Goal: Task Accomplishment & Management: Complete application form

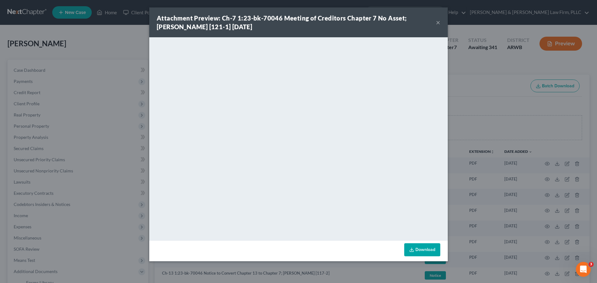
click at [115, 27] on div "Attachment Preview: Ch-7 1:23-bk-70046 Meeting of Creditors Chapter 7 No Asset;…" at bounding box center [298, 141] width 597 height 283
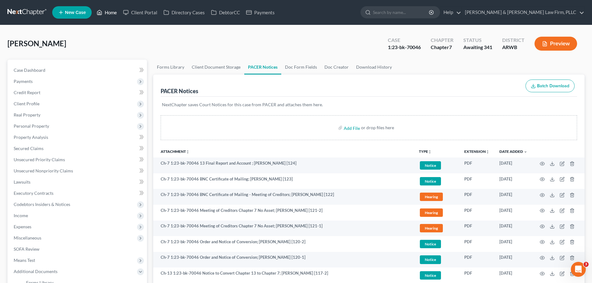
drag, startPoint x: 109, startPoint y: 16, endPoint x: 105, endPoint y: 9, distance: 8.3
click at [109, 15] on link "Home" at bounding box center [107, 12] width 26 height 11
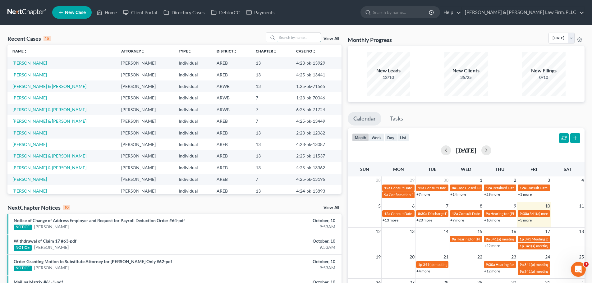
click at [292, 35] on input "search" at bounding box center [299, 37] width 44 height 9
click at [284, 35] on input "search" at bounding box center [299, 37] width 44 height 9
click at [285, 37] on input "search" at bounding box center [299, 37] width 44 height 9
type input "l"
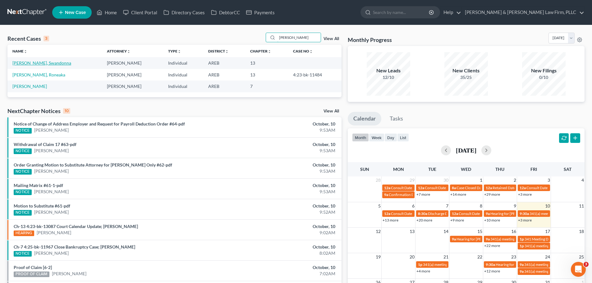
type input "[PERSON_NAME]"
click at [37, 61] on link "[PERSON_NAME], Swandonna" at bounding box center [41, 62] width 59 height 5
select select "2"
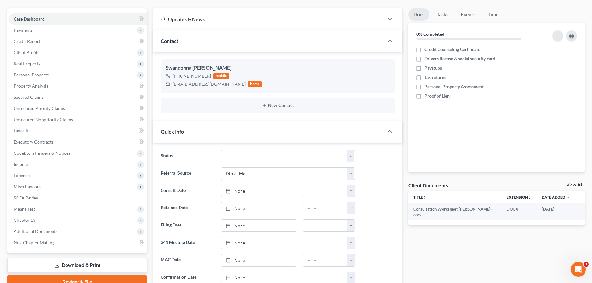
scroll to position [62, 0]
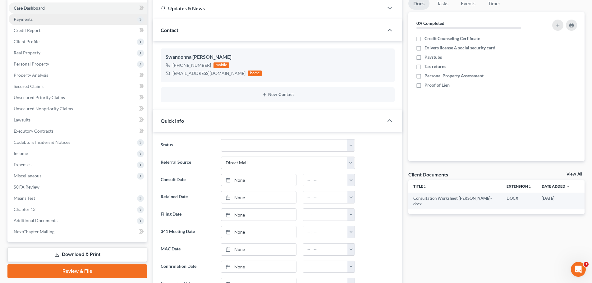
click at [47, 16] on span "Payments" at bounding box center [78, 19] width 138 height 11
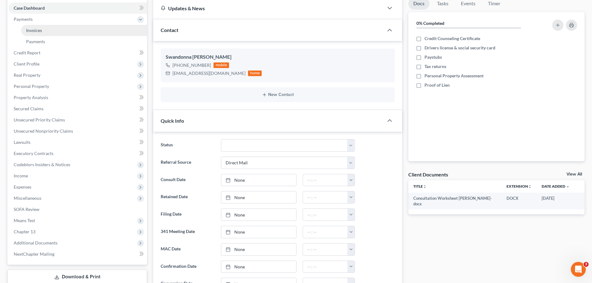
click at [45, 30] on link "Invoices" at bounding box center [84, 30] width 126 height 11
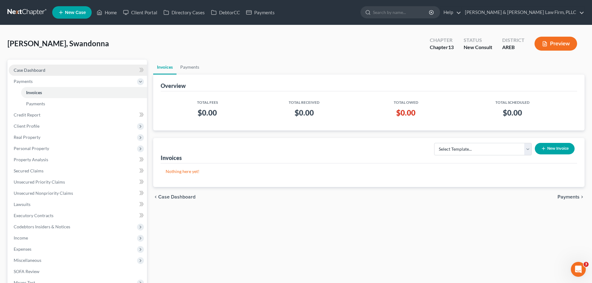
click at [33, 67] on span "Case Dashboard" at bounding box center [30, 69] width 32 height 5
select select "2"
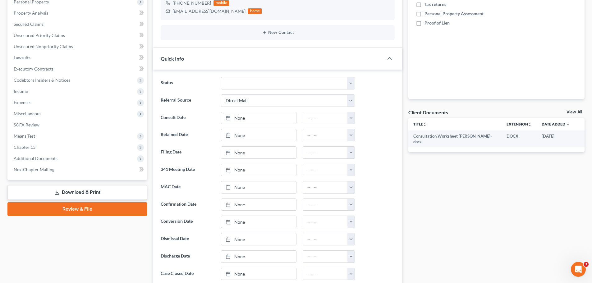
click at [580, 112] on link "View All" at bounding box center [575, 112] width 16 height 4
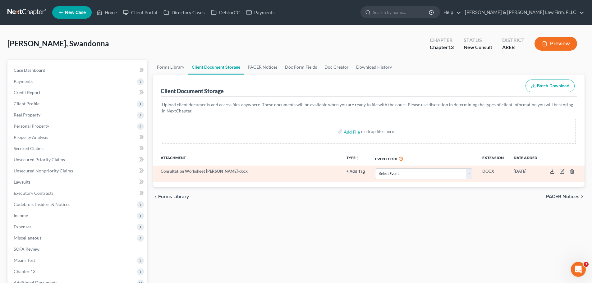
click at [552, 171] on icon at bounding box center [552, 171] width 5 height 5
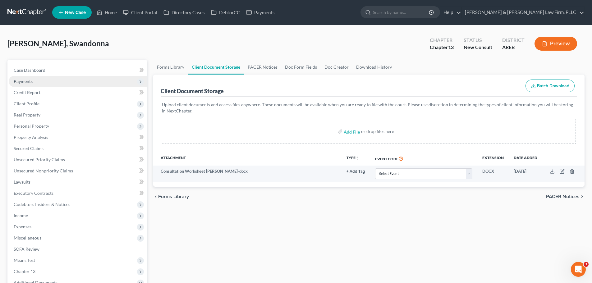
click at [31, 83] on span "Payments" at bounding box center [23, 81] width 19 height 5
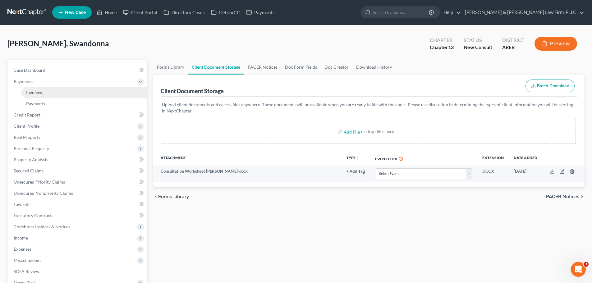
click at [43, 91] on link "Invoices" at bounding box center [84, 92] width 126 height 11
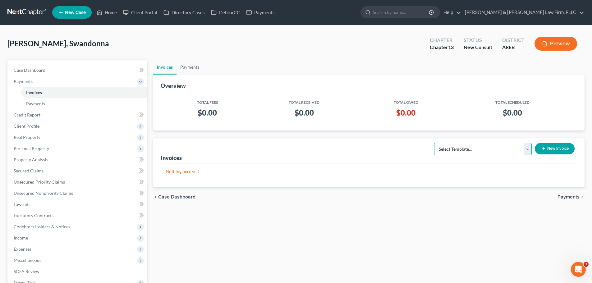
click at [505, 144] on select "Select Template... Chapter 13 Bankruptcy - Individual Chapter 13 Bankruptcy - J…" at bounding box center [483, 149] width 98 height 12
select select "0"
click at [435, 143] on select "Select Template... Chapter 13 Bankruptcy - Individual Chapter 13 Bankruptcy - J…" at bounding box center [483, 149] width 98 height 12
click at [548, 147] on button "New Invoice" at bounding box center [555, 149] width 40 height 12
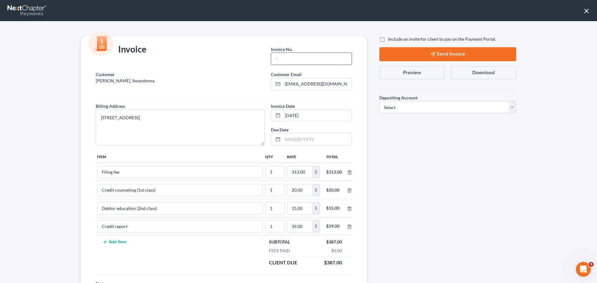
click at [306, 62] on input "text" at bounding box center [311, 59] width 81 height 12
type input "Ch 13"
click at [409, 113] on select "Select Operation Trust" at bounding box center [447, 107] width 137 height 12
select select "1"
click at [379, 101] on select "Select Operation Trust" at bounding box center [447, 107] width 137 height 12
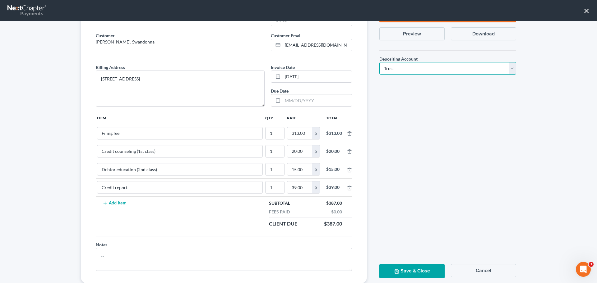
scroll to position [54, 0]
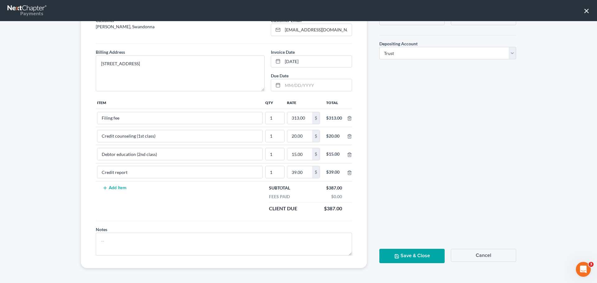
click at [407, 257] on button "Save & Close" at bounding box center [411, 256] width 65 height 14
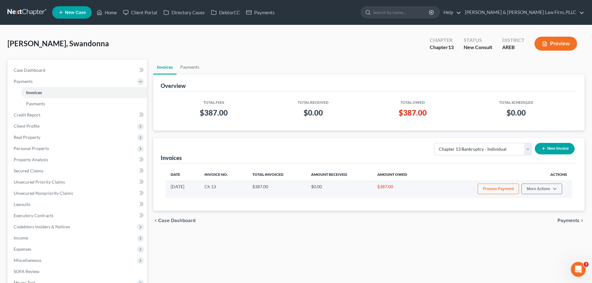
click at [492, 189] on button "Process Payment" at bounding box center [498, 189] width 41 height 11
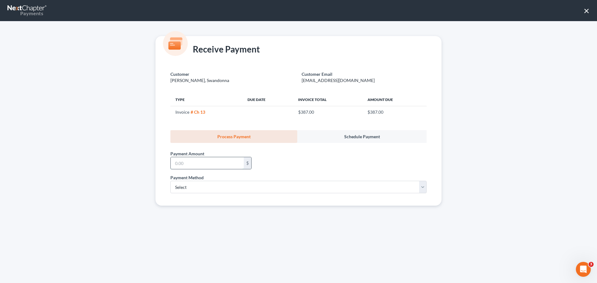
click at [193, 161] on input "text" at bounding box center [207, 163] width 73 height 12
type input "100.00"
click at [191, 187] on select "Select ACH Credit Card" at bounding box center [298, 187] width 256 height 12
select select "1"
click at [170, 181] on select "Select ACH Credit Card" at bounding box center [298, 187] width 256 height 12
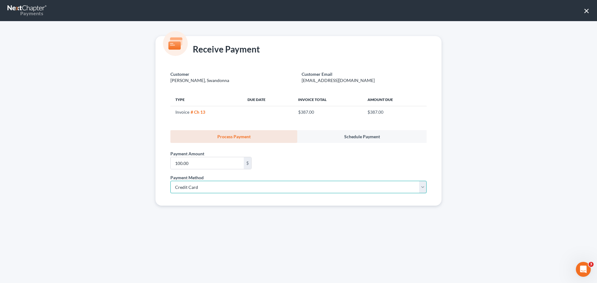
select select "2"
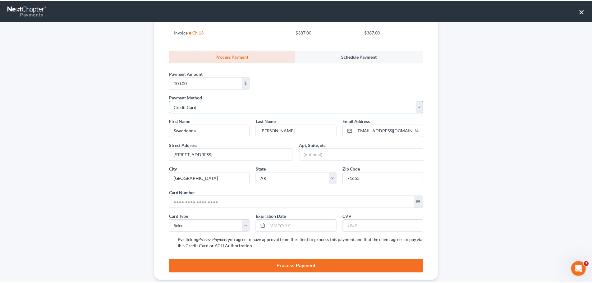
scroll to position [93, 0]
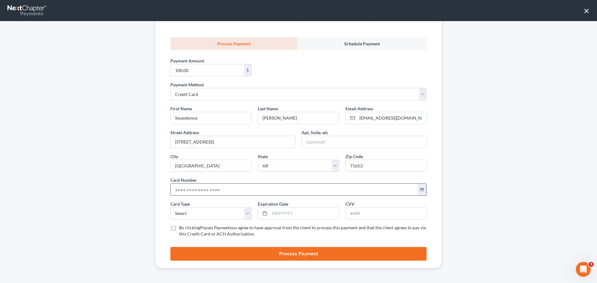
drag, startPoint x: 191, startPoint y: 181, endPoint x: 187, endPoint y: 189, distance: 8.6
click at [187, 187] on div "Card Number * credit_card" at bounding box center [298, 186] width 262 height 19
click at [187, 189] on input "text" at bounding box center [294, 190] width 247 height 12
type input "[CREDIT_CARD_NUMBER]"
click at [186, 213] on select "Select Visa MasterCard Discover American Express" at bounding box center [210, 213] width 81 height 12
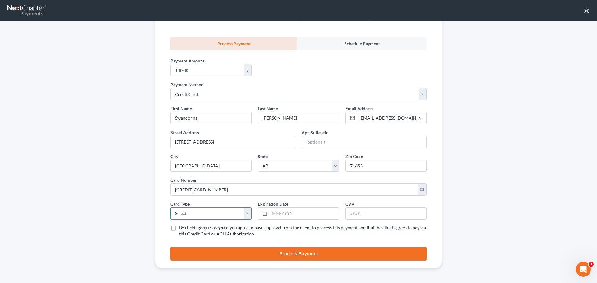
select select "0"
click at [170, 207] on select "Select Visa MasterCard Discover American Express" at bounding box center [210, 213] width 81 height 12
click at [280, 210] on input "text" at bounding box center [304, 214] width 69 height 12
type input "07/2028"
click at [351, 214] on input "text" at bounding box center [386, 214] width 81 height 12
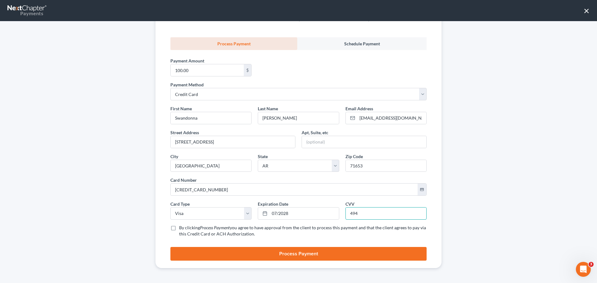
type input "494"
click at [179, 228] on label "By clicking Process Payment you agree to have approval from the client to proce…" at bounding box center [302, 231] width 247 height 12
click at [182, 228] on input "By clicking Process Payment you agree to have approval from the client to proce…" at bounding box center [184, 227] width 4 height 4
checkbox input "true"
click at [199, 256] on button "Process Payment" at bounding box center [298, 254] width 256 height 14
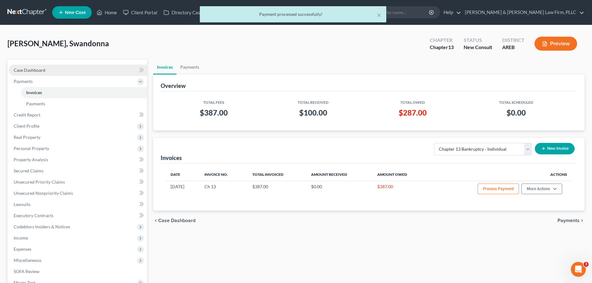
click at [59, 72] on link "Case Dashboard" at bounding box center [78, 70] width 138 height 11
select select "2"
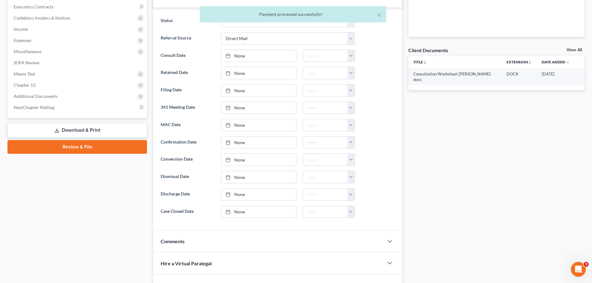
scroll to position [267, 0]
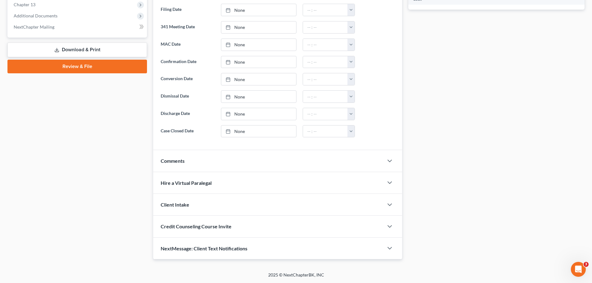
click at [205, 163] on div "Comments" at bounding box center [268, 160] width 230 height 21
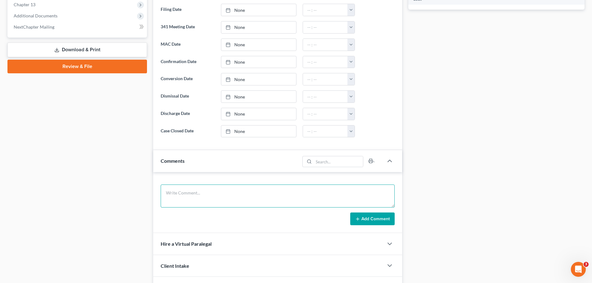
click at [200, 190] on textarea at bounding box center [278, 196] width 234 height 23
click at [199, 191] on textarea "SSN: DOB:" at bounding box center [278, 196] width 234 height 23
click at [187, 191] on textarea "SSN: DOB:" at bounding box center [278, 196] width 234 height 23
click at [184, 192] on textarea "SSN: DOB:" at bounding box center [278, 196] width 234 height 23
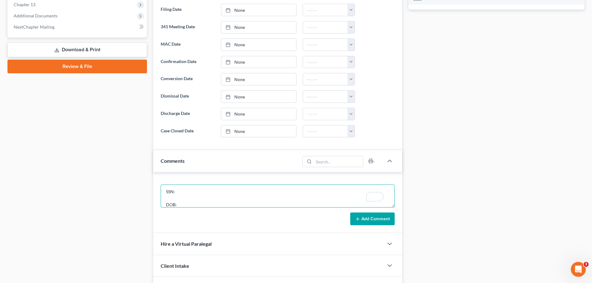
click at [183, 203] on textarea "SSN: DOB:" at bounding box center [278, 196] width 234 height 23
click at [188, 190] on textarea "SSN: DOB: [DEMOGRAPHIC_DATA]" at bounding box center [278, 196] width 234 height 23
type textarea "SSN: 431-61-0028 DOB: [DEMOGRAPHIC_DATA]"
click at [357, 220] on icon at bounding box center [357, 219] width 5 height 5
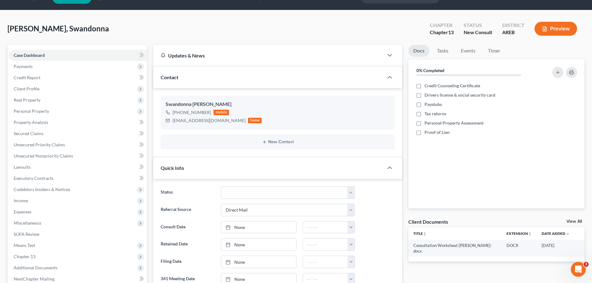
scroll to position [0, 0]
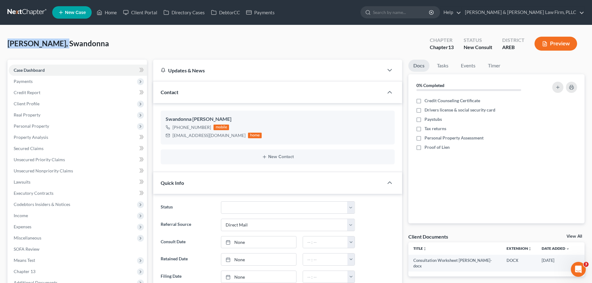
drag, startPoint x: 71, startPoint y: 43, endPoint x: 9, endPoint y: 44, distance: 62.2
click at [9, 44] on div "[PERSON_NAME], Swandonna Upgraded Chapter Chapter 13 Status New Consult Distric…" at bounding box center [295, 46] width 577 height 27
copy span "[PERSON_NAME], Swandonna"
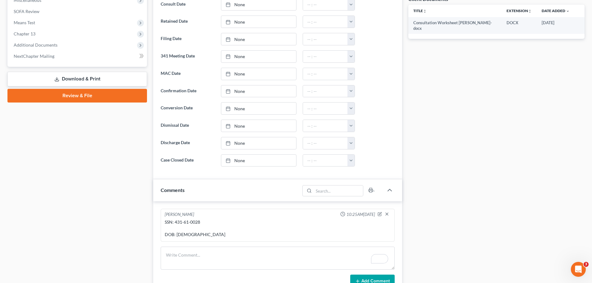
scroll to position [249, 0]
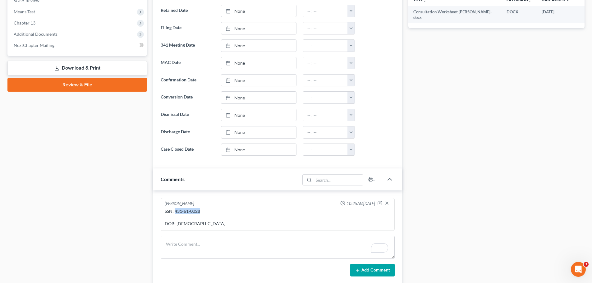
drag, startPoint x: 200, startPoint y: 213, endPoint x: 175, endPoint y: 212, distance: 24.9
click at [175, 212] on div "SSN: 431-61-0028 DOB: [DEMOGRAPHIC_DATA]" at bounding box center [278, 217] width 226 height 19
copy div "431-61-0028"
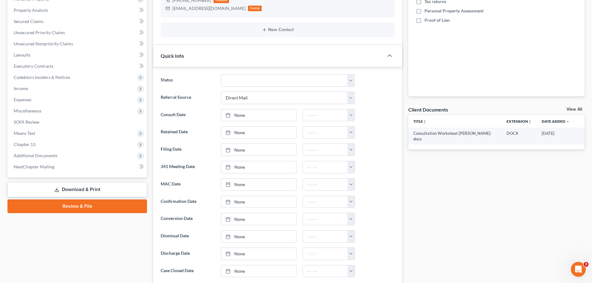
scroll to position [0, 0]
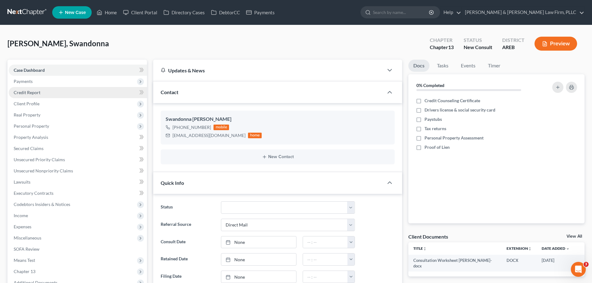
click at [45, 93] on link "Credit Report" at bounding box center [78, 92] width 138 height 11
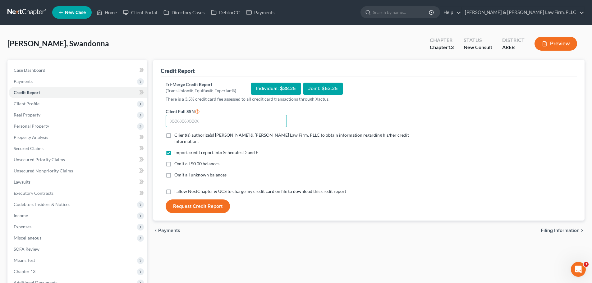
click at [189, 119] on input "text" at bounding box center [226, 121] width 121 height 12
paste input "431-61-0028"
type input "431-61-0028"
click at [174, 135] on label "Client(s) authorize(s) [PERSON_NAME] & [PERSON_NAME] Law Firm, PLLC to obtain i…" at bounding box center [294, 138] width 240 height 12
click at [177, 135] on input "Client(s) authorize(s) [PERSON_NAME] & [PERSON_NAME] Law Firm, PLLC to obtain i…" at bounding box center [179, 134] width 4 height 4
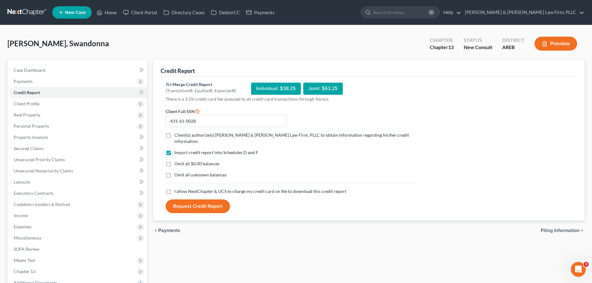
checkbox input "true"
click at [174, 188] on label "I allow NextChapter & UCS to charge my credit card on file to download this cre…" at bounding box center [260, 191] width 172 height 6
click at [177, 188] on input "I allow NextChapter & UCS to charge my credit card on file to download this cre…" at bounding box center [179, 190] width 4 height 4
checkbox input "true"
click at [188, 201] on button "Request Credit Report" at bounding box center [198, 207] width 64 height 14
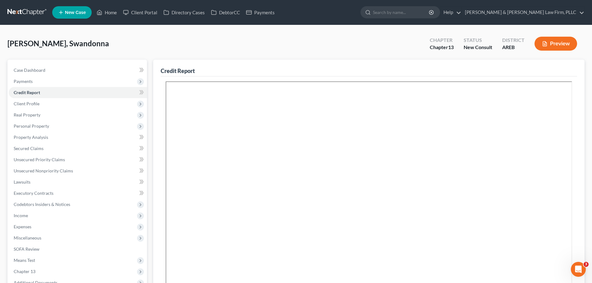
click at [113, 4] on nav "Home New Case Client Portal Directory Cases DebtorCC Payments [PERSON_NAME] & […" at bounding box center [296, 12] width 592 height 25
click at [111, 12] on link "Home" at bounding box center [107, 12] width 26 height 11
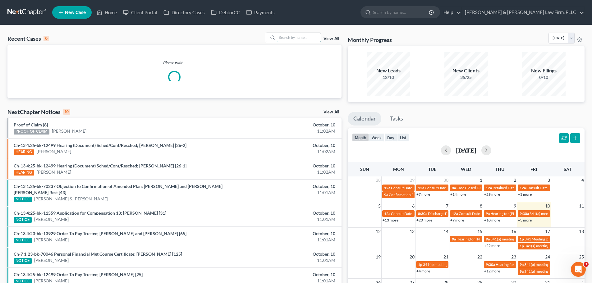
click at [306, 37] on input "search" at bounding box center [299, 37] width 44 height 9
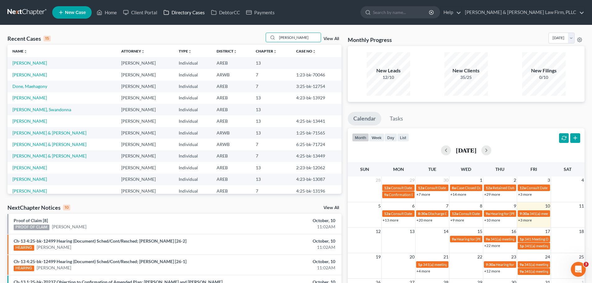
type input "[PERSON_NAME]"
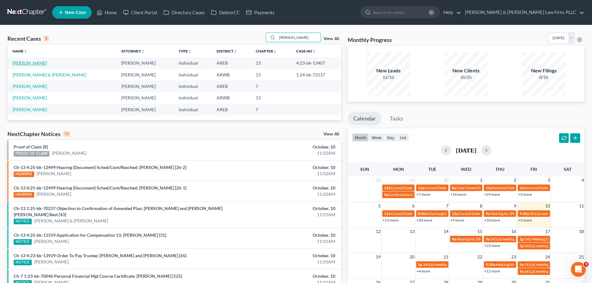
click at [28, 62] on link "[PERSON_NAME]" at bounding box center [29, 62] width 35 height 5
select select "6"
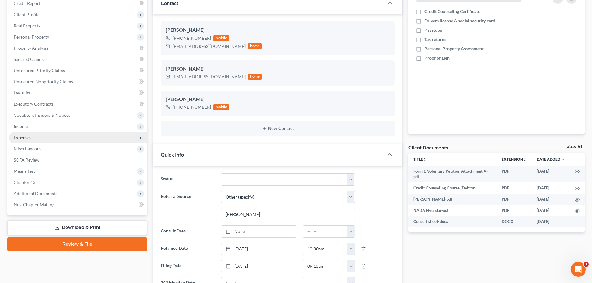
scroll to position [93, 0]
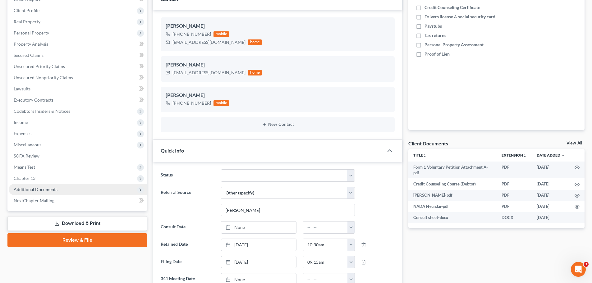
click at [46, 186] on span "Additional Documents" at bounding box center [78, 189] width 138 height 11
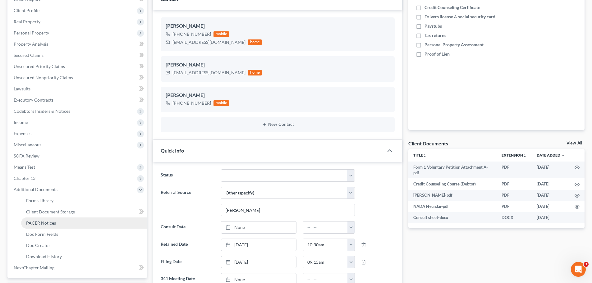
drag, startPoint x: 45, startPoint y: 223, endPoint x: 101, endPoint y: 216, distance: 56.5
click at [45, 223] on span "PACER Notices" at bounding box center [41, 222] width 30 height 5
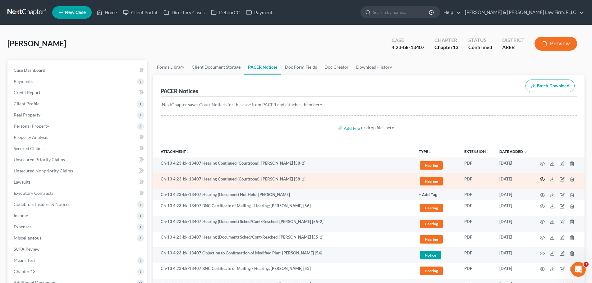
click at [540, 181] on icon "button" at bounding box center [542, 179] width 5 height 5
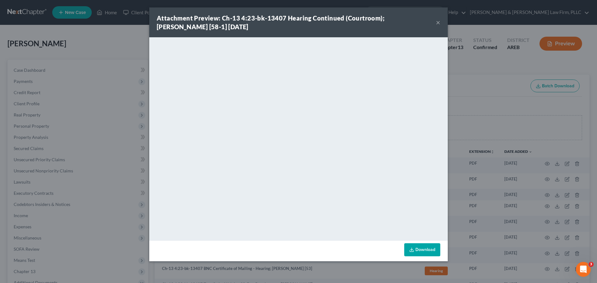
click at [437, 24] on button "×" at bounding box center [438, 22] width 4 height 7
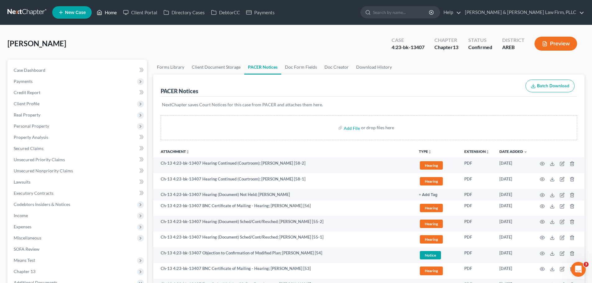
click at [100, 16] on link "Home" at bounding box center [107, 12] width 26 height 11
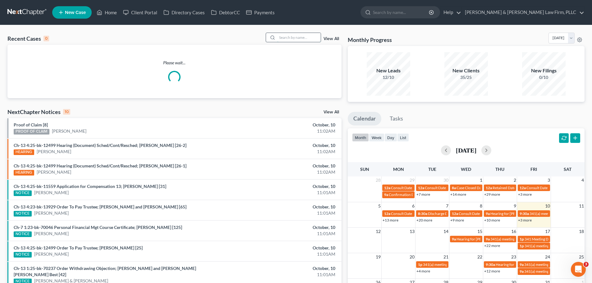
click at [288, 41] on input "search" at bounding box center [299, 37] width 44 height 9
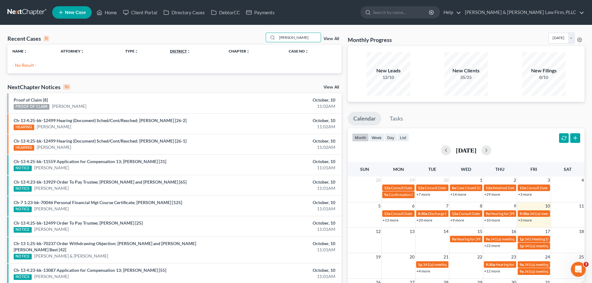
drag, startPoint x: 292, startPoint y: 37, endPoint x: 180, endPoint y: 51, distance: 112.7
click at [183, 49] on div "Recent Cases 0 [PERSON_NAME] View All Name unfold_more expand_more expand_less …" at bounding box center [174, 53] width 334 height 41
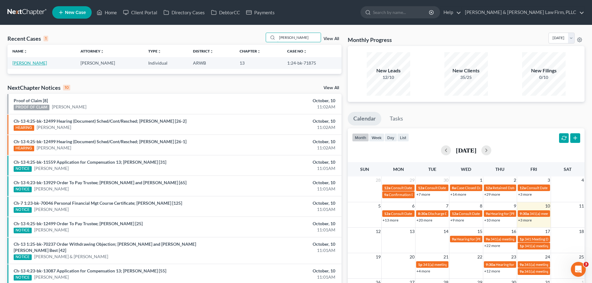
type input "[PERSON_NAME]"
click at [39, 64] on link "[PERSON_NAME]" at bounding box center [29, 62] width 35 height 5
select select "2"
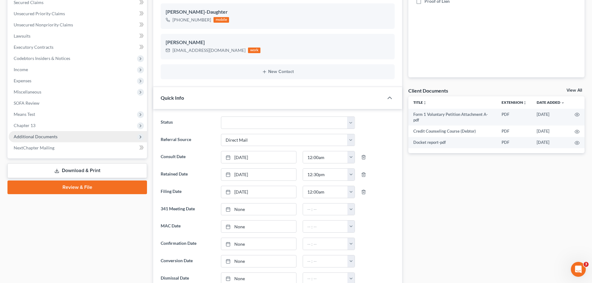
scroll to position [174, 0]
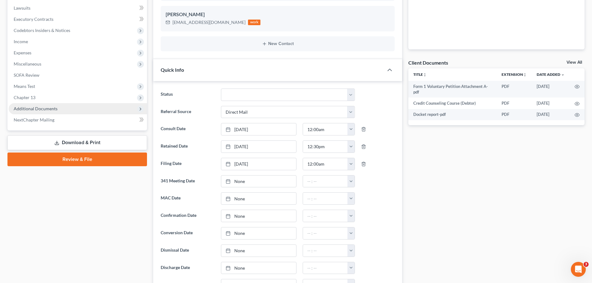
click at [60, 104] on span "Additional Documents" at bounding box center [78, 108] width 138 height 11
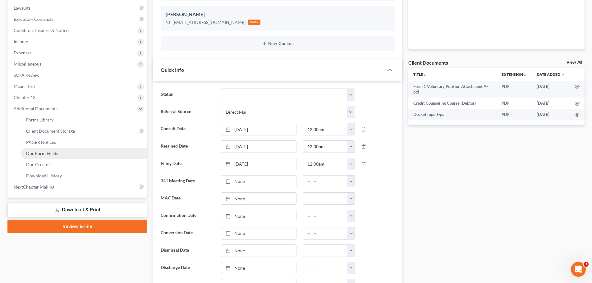
click at [50, 150] on link "Doc Form Fields" at bounding box center [84, 153] width 126 height 11
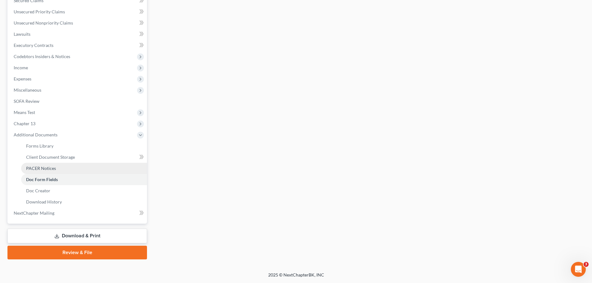
click at [65, 168] on link "PACER Notices" at bounding box center [84, 168] width 126 height 11
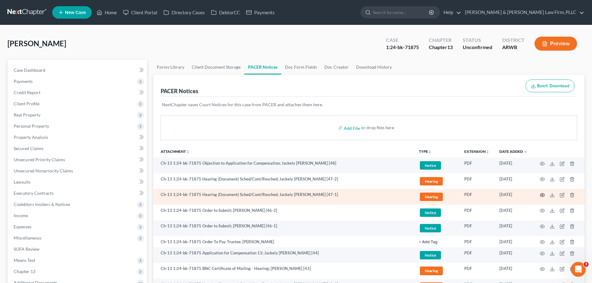
click at [543, 195] on icon "button" at bounding box center [542, 195] width 5 height 5
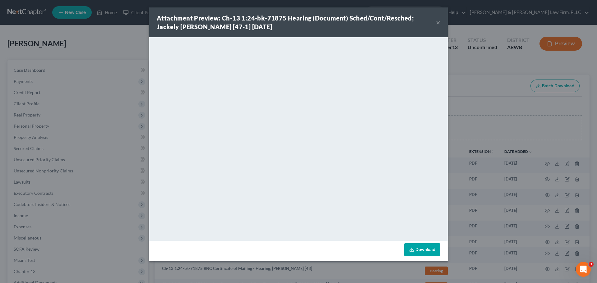
click at [436, 23] on button "×" at bounding box center [438, 22] width 4 height 7
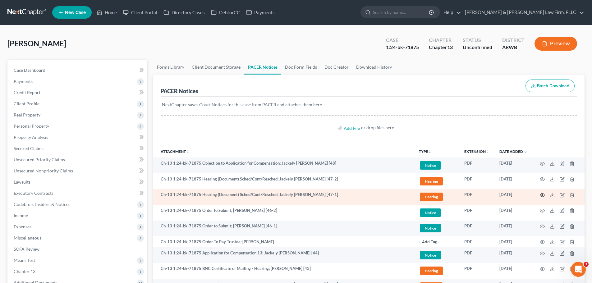
click at [542, 195] on icon "button" at bounding box center [542, 195] width 5 height 5
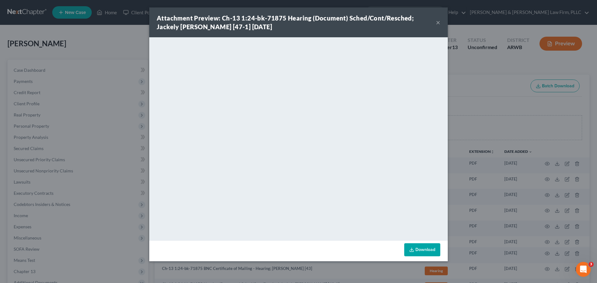
click at [437, 22] on button "×" at bounding box center [438, 22] width 4 height 7
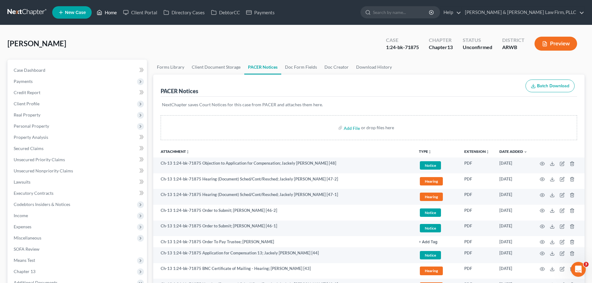
drag, startPoint x: 106, startPoint y: 12, endPoint x: 189, endPoint y: 24, distance: 83.9
click at [106, 12] on link "Home" at bounding box center [107, 12] width 26 height 11
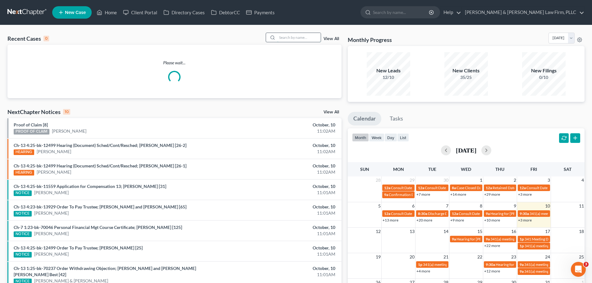
click at [296, 35] on input "search" at bounding box center [299, 37] width 44 height 9
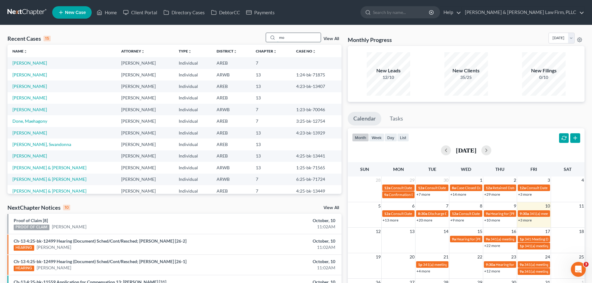
type input "m"
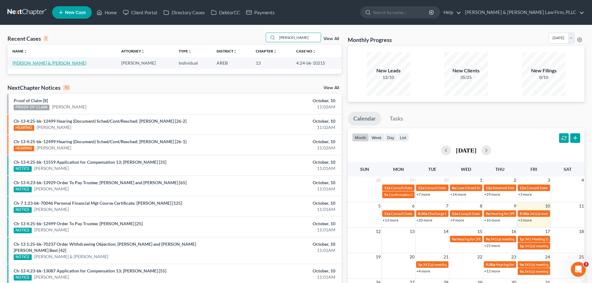
type input "[PERSON_NAME]"
click at [25, 62] on link "[PERSON_NAME] & [PERSON_NAME]" at bounding box center [49, 62] width 74 height 5
select select "2"
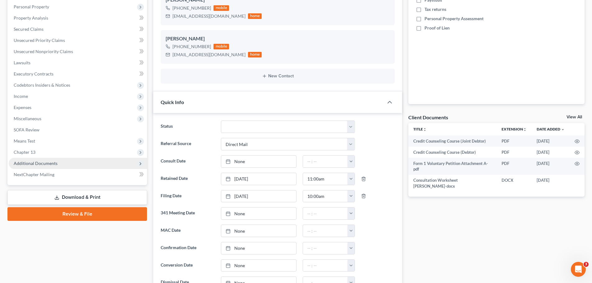
scroll to position [124, 0]
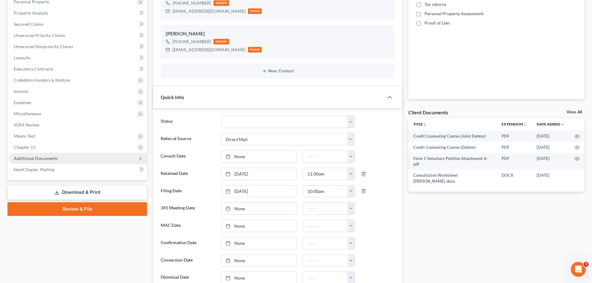
click at [51, 157] on span "Additional Documents" at bounding box center [36, 158] width 44 height 5
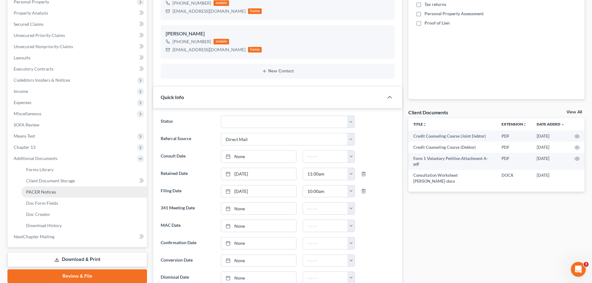
click at [49, 191] on span "PACER Notices" at bounding box center [41, 191] width 30 height 5
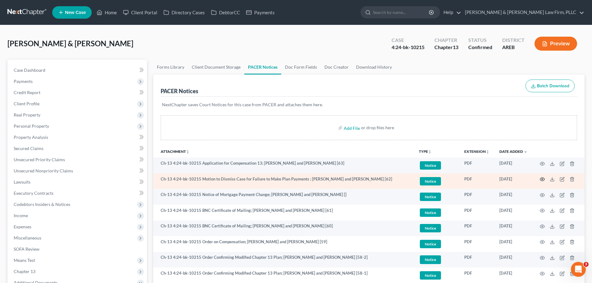
click at [541, 179] on icon "button" at bounding box center [542, 179] width 5 height 3
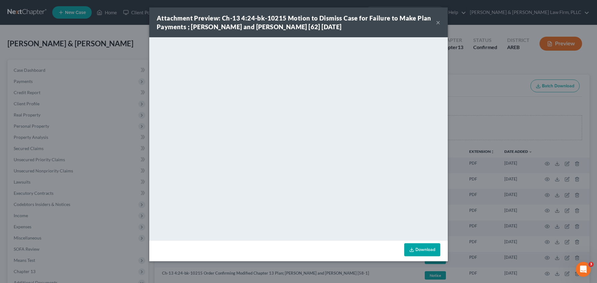
click at [438, 19] on button "×" at bounding box center [438, 22] width 4 height 7
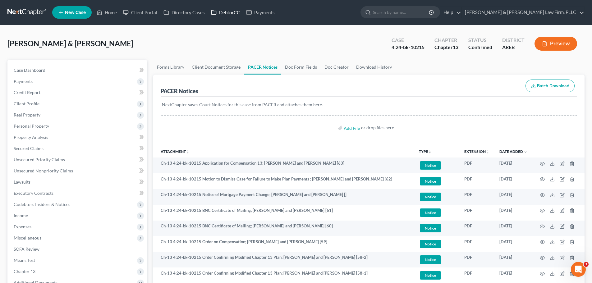
click at [215, 12] on icon at bounding box center [214, 12] width 6 height 7
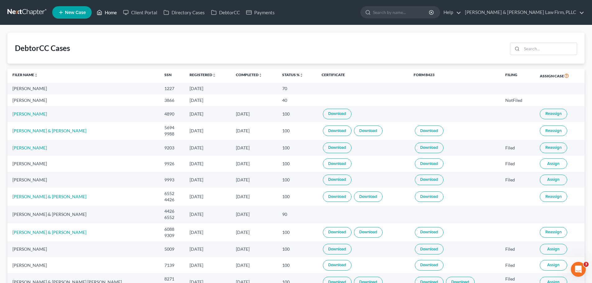
drag, startPoint x: 101, startPoint y: 10, endPoint x: 145, endPoint y: 25, distance: 46.6
click at [101, 10] on icon at bounding box center [100, 12] width 6 height 7
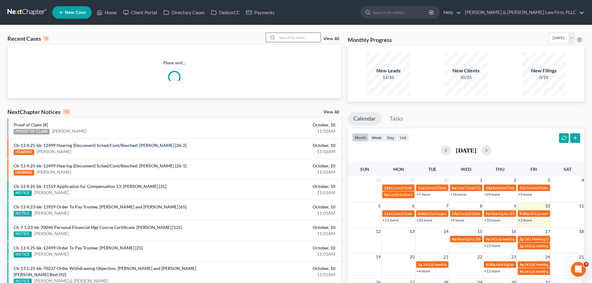
click at [314, 38] on input "search" at bounding box center [299, 37] width 44 height 9
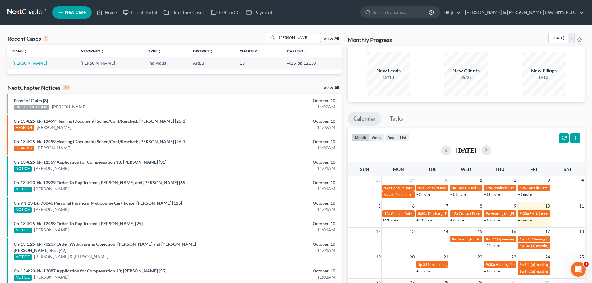
type input "[PERSON_NAME]"
click at [37, 63] on link "[PERSON_NAME]" at bounding box center [29, 62] width 35 height 5
select select "2"
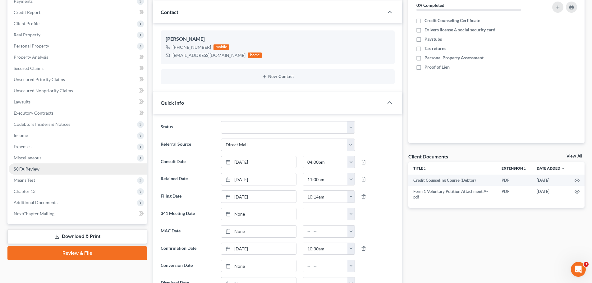
scroll to position [93, 0]
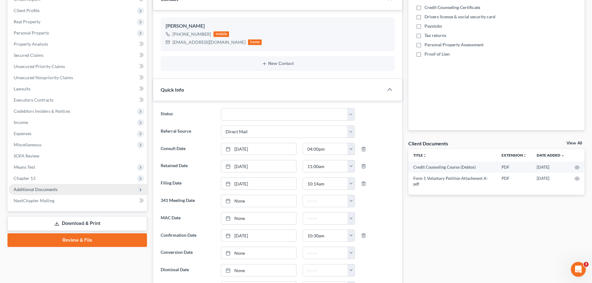
click at [63, 190] on span "Additional Documents" at bounding box center [78, 189] width 138 height 11
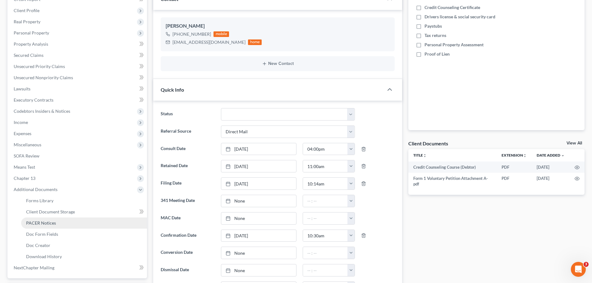
drag, startPoint x: 53, startPoint y: 220, endPoint x: 66, endPoint y: 220, distance: 12.4
click at [53, 220] on span "PACER Notices" at bounding box center [41, 222] width 30 height 5
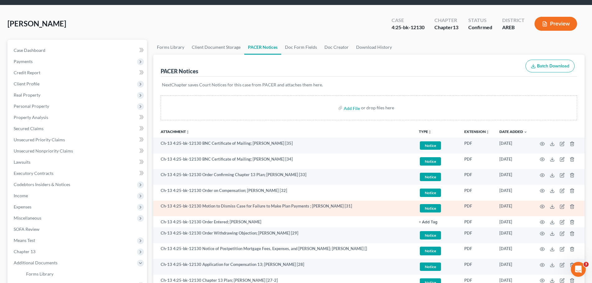
scroll to position [31, 0]
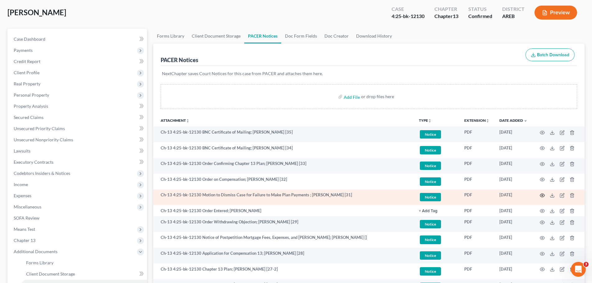
click at [543, 196] on circle "button" at bounding box center [542, 195] width 1 height 1
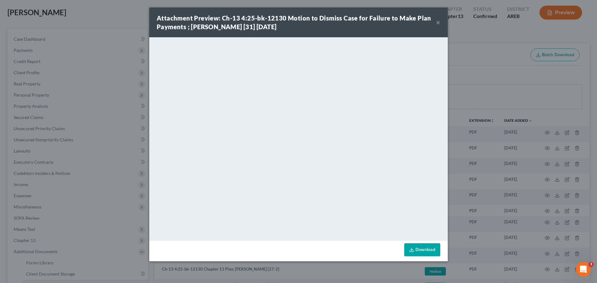
click at [439, 25] on button "×" at bounding box center [438, 22] width 4 height 7
